Goal: Task Accomplishment & Management: Use online tool/utility

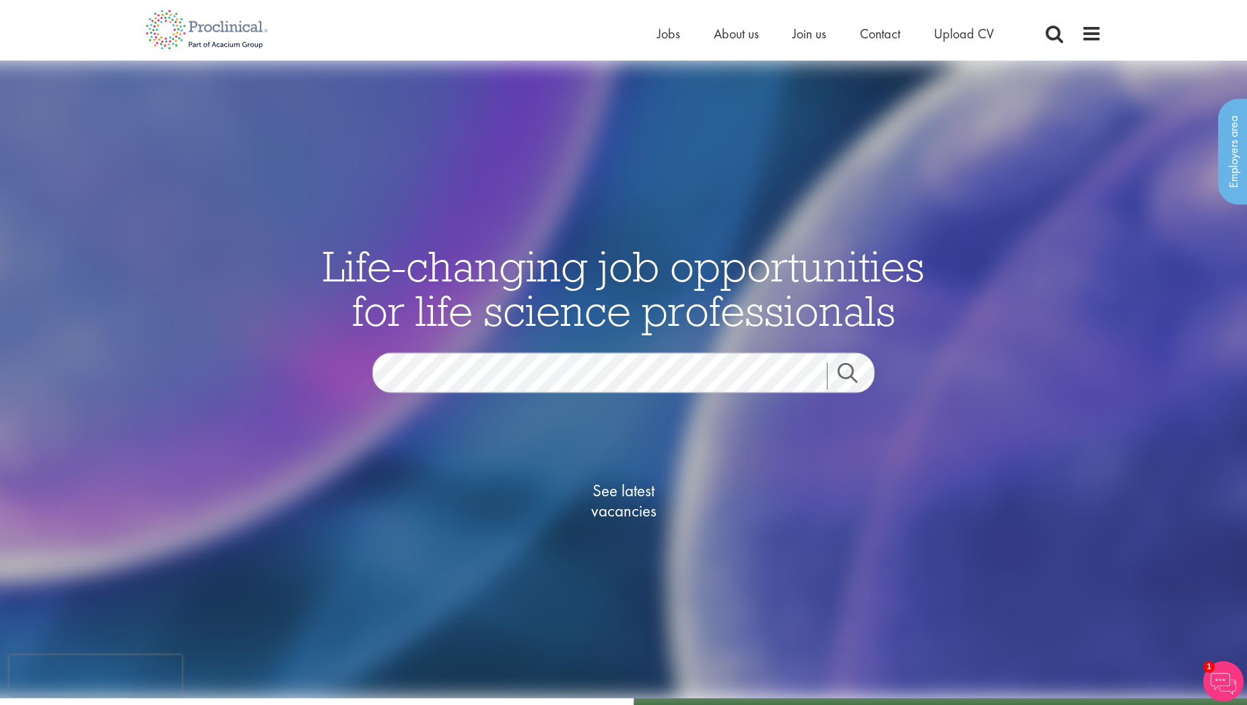
click at [842, 378] on link "Search" at bounding box center [856, 375] width 58 height 27
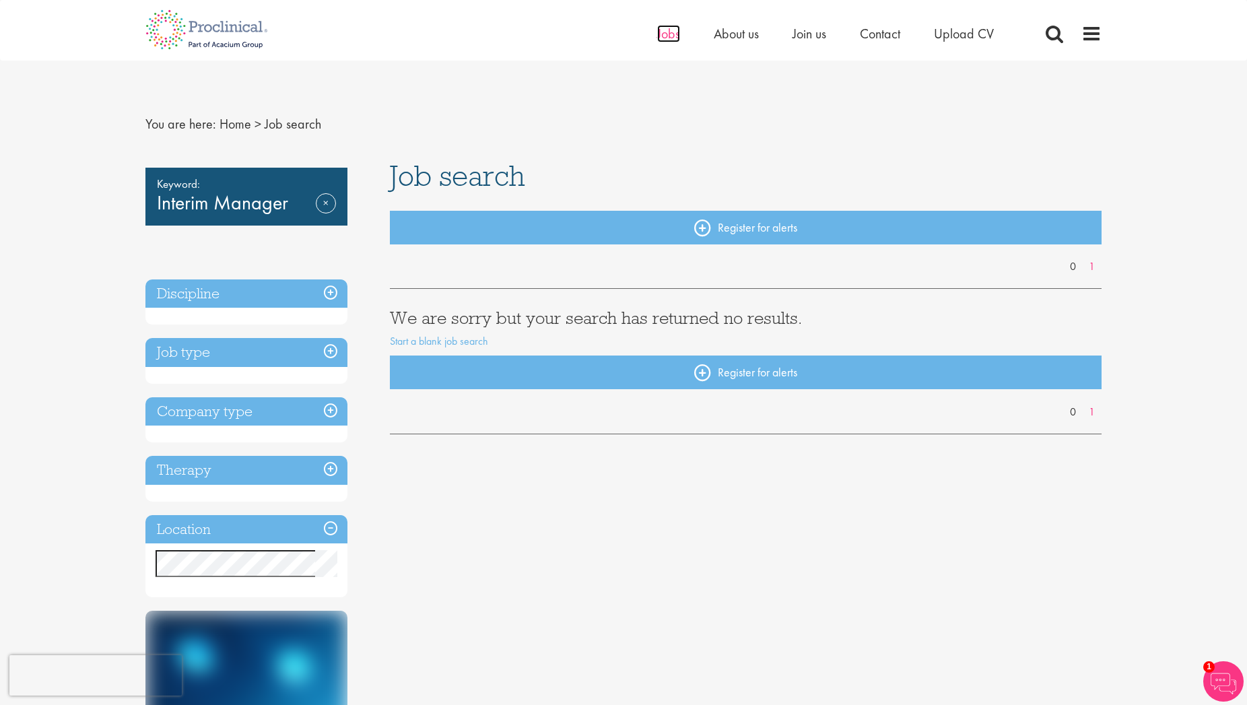
click at [672, 36] on span "Jobs" at bounding box center [668, 34] width 23 height 18
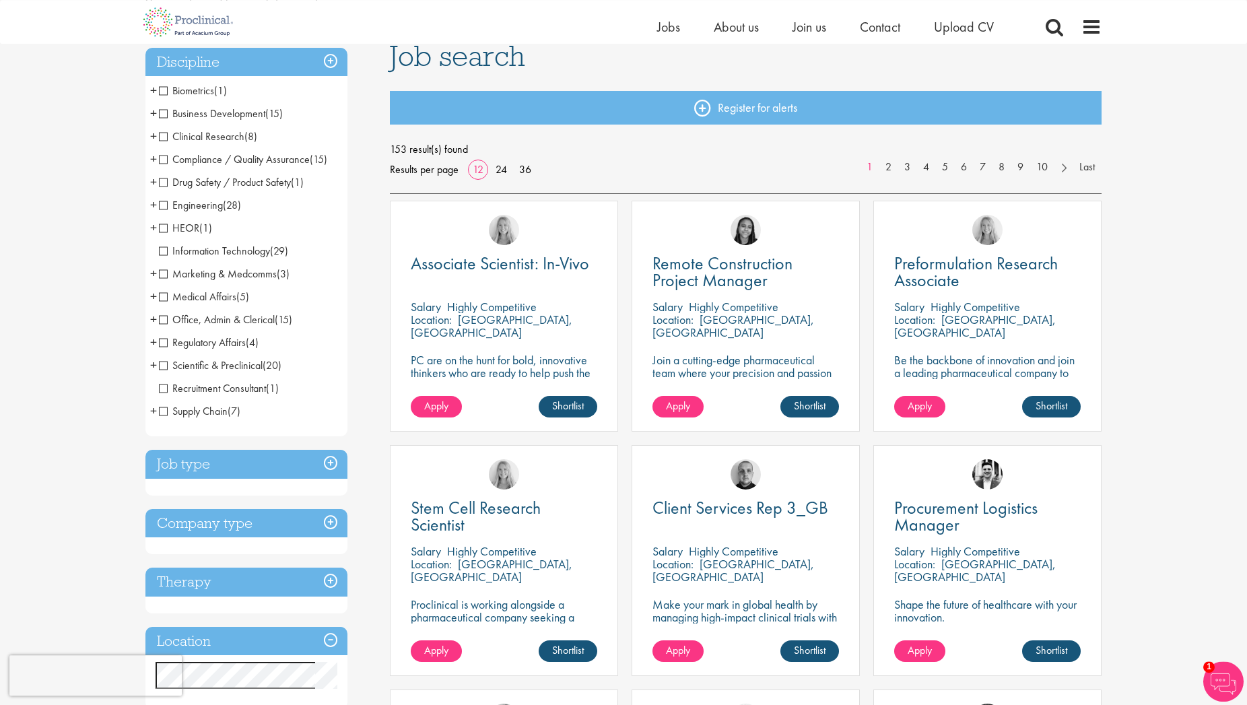
scroll to position [137, 0]
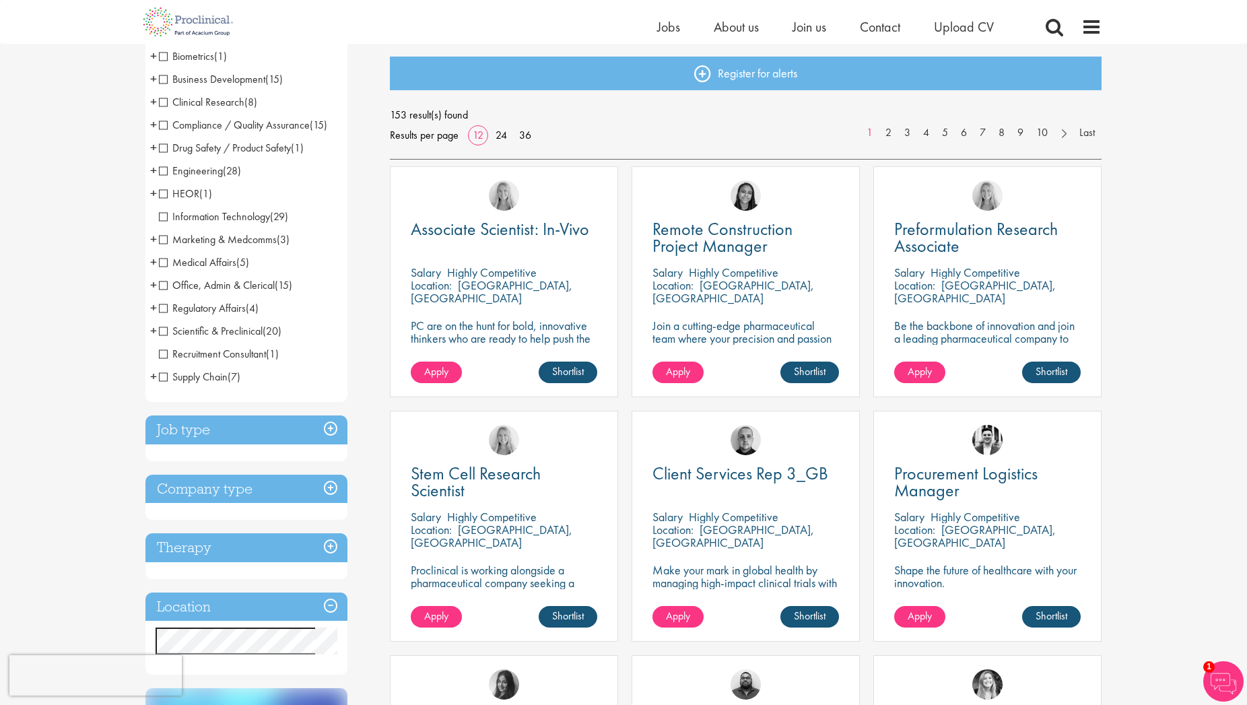
click at [329, 428] on h3 "Job type" at bounding box center [246, 429] width 202 height 29
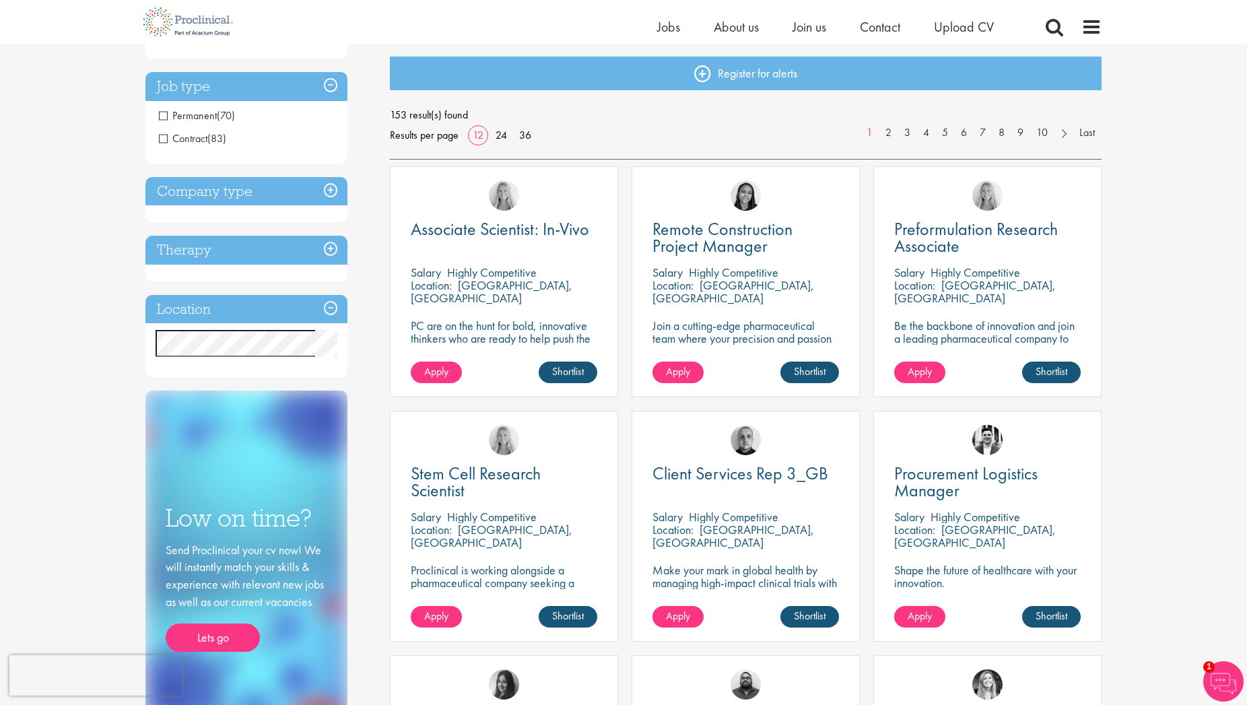
click at [333, 189] on h3 "Company type" at bounding box center [246, 191] width 202 height 29
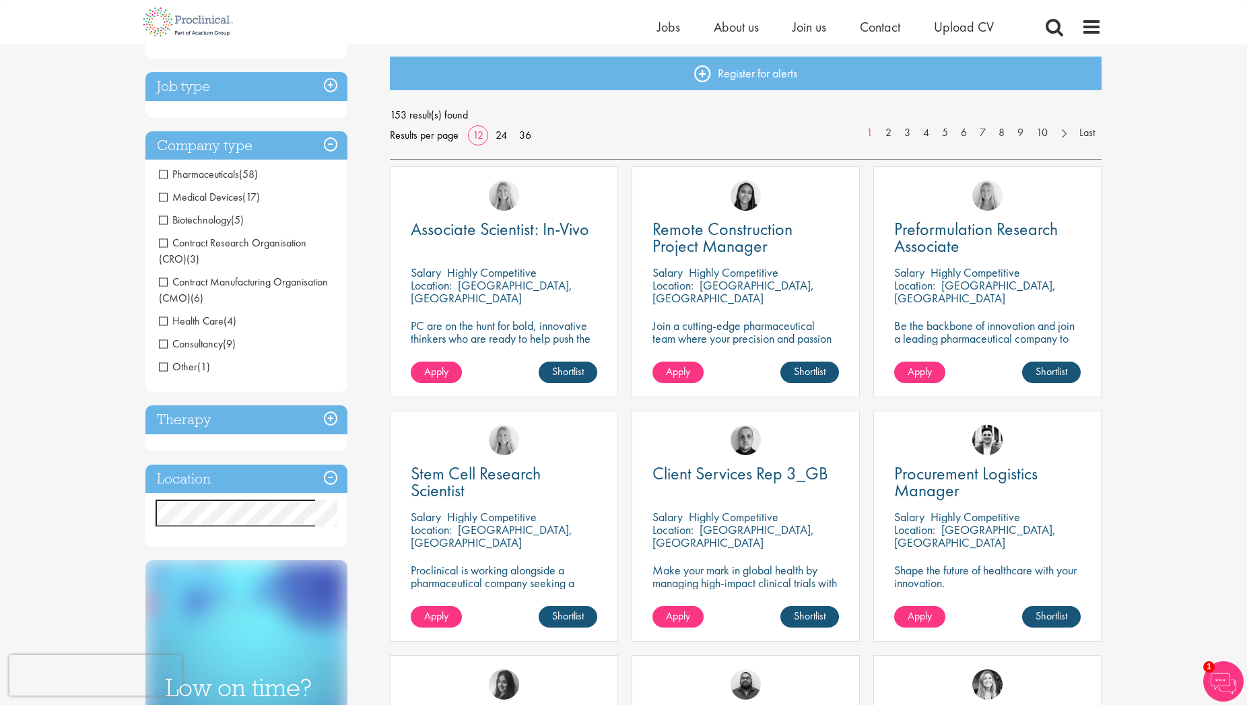
click at [164, 219] on span "Biotechnology" at bounding box center [195, 220] width 72 height 14
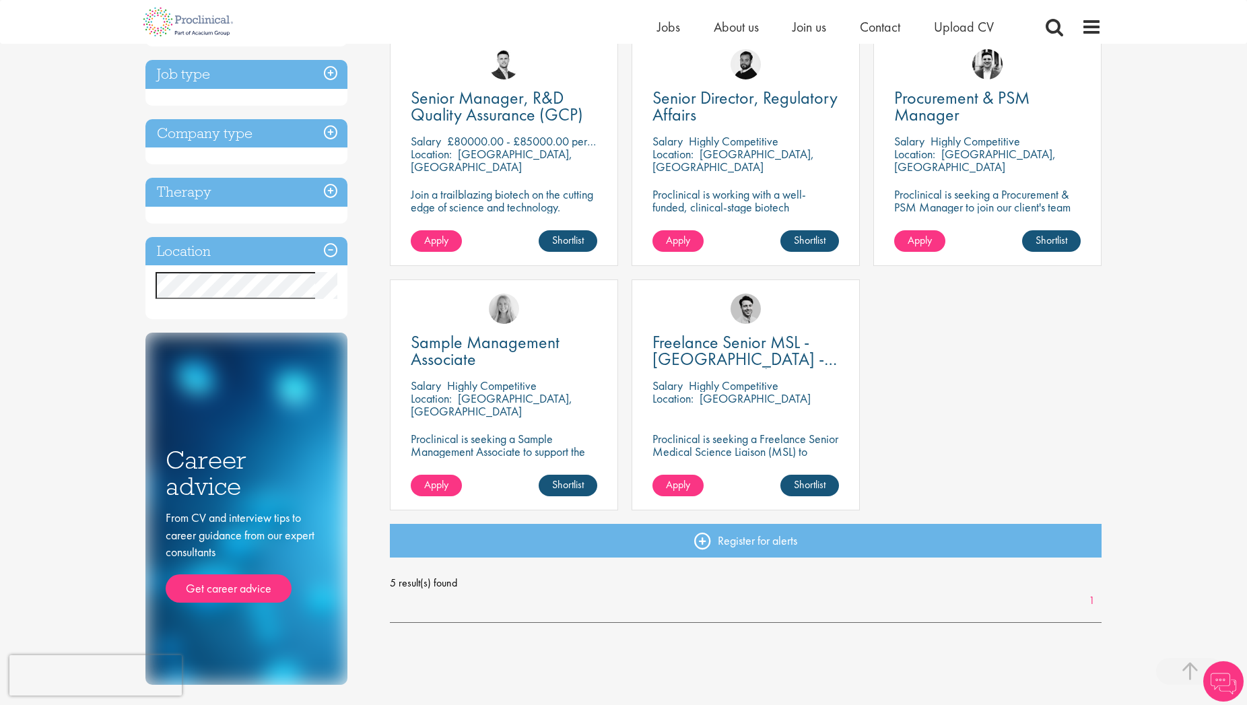
scroll to position [275, 0]
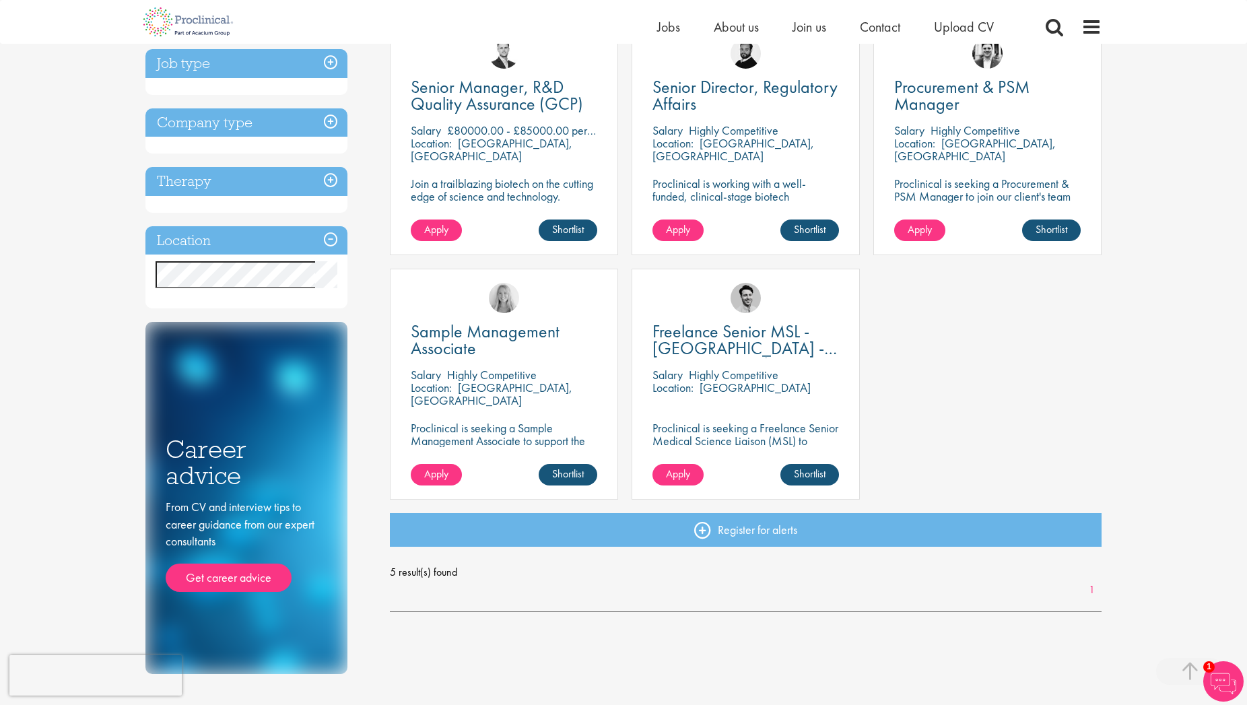
click at [329, 123] on h3 "Company type" at bounding box center [246, 122] width 202 height 29
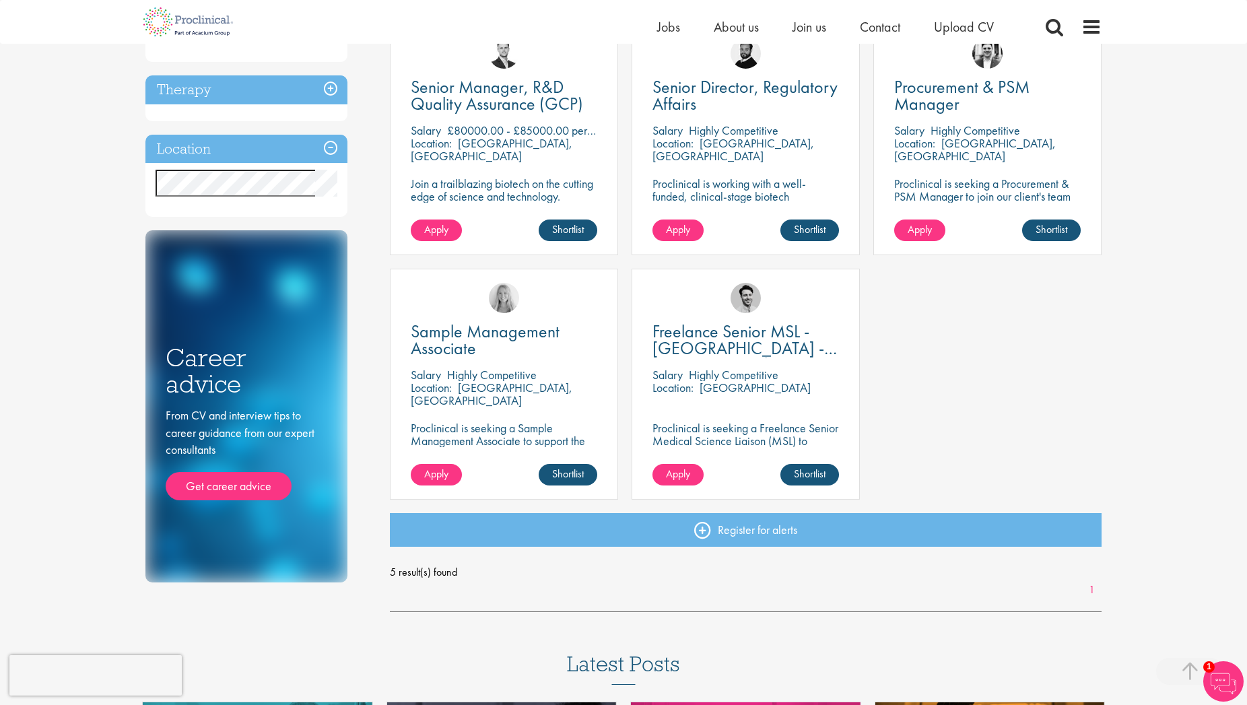
scroll to position [69, 0]
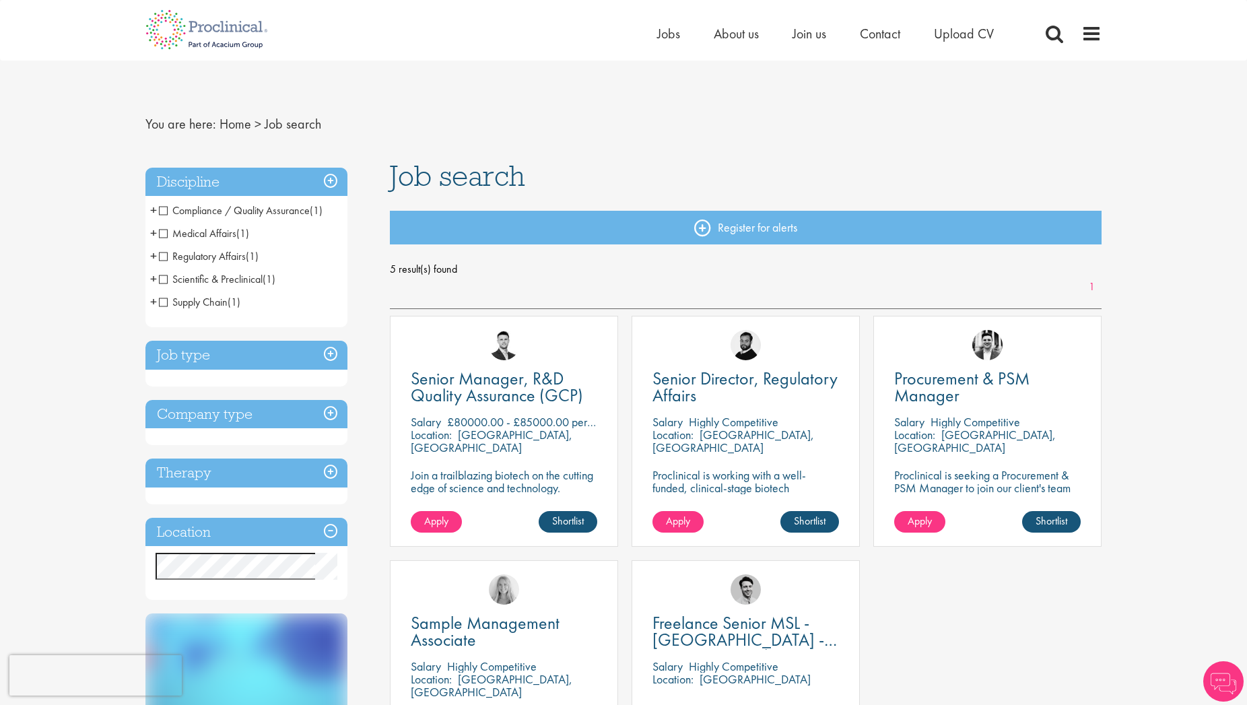
click at [332, 532] on h3 "Location" at bounding box center [246, 532] width 202 height 29
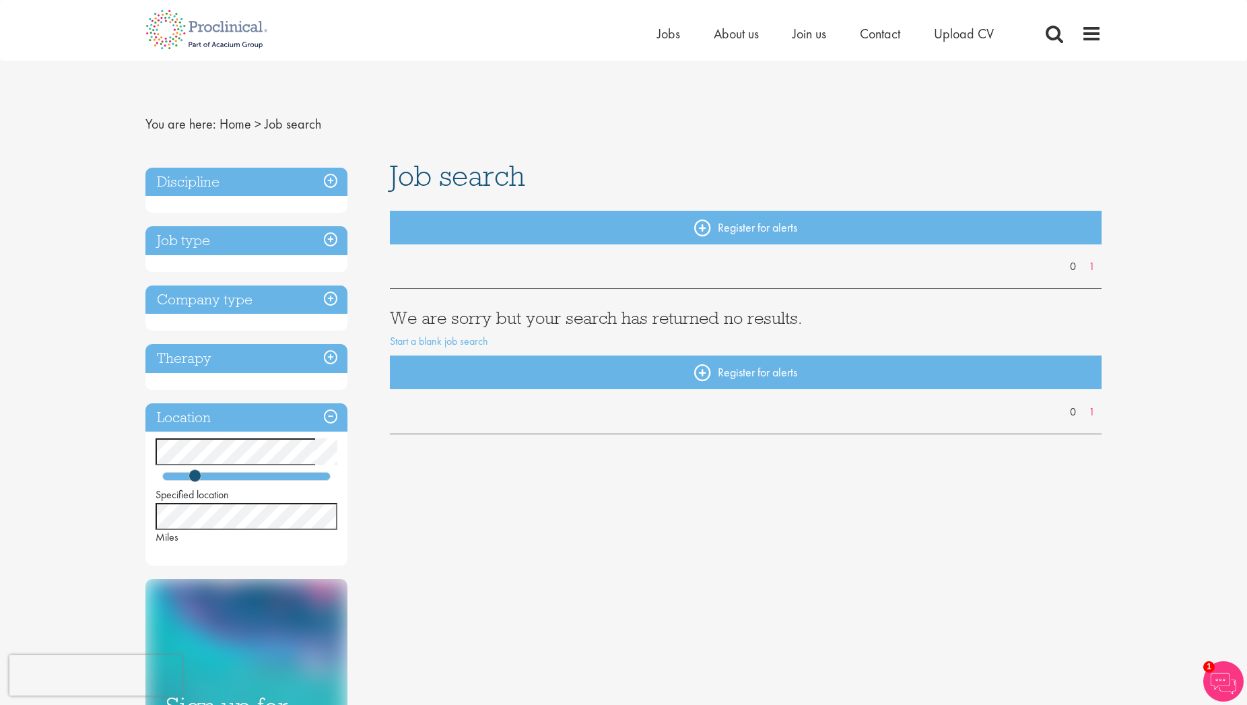
click at [331, 298] on h3 "Company type" at bounding box center [246, 300] width 202 height 29
